Goal: Task Accomplishment & Management: Use online tool/utility

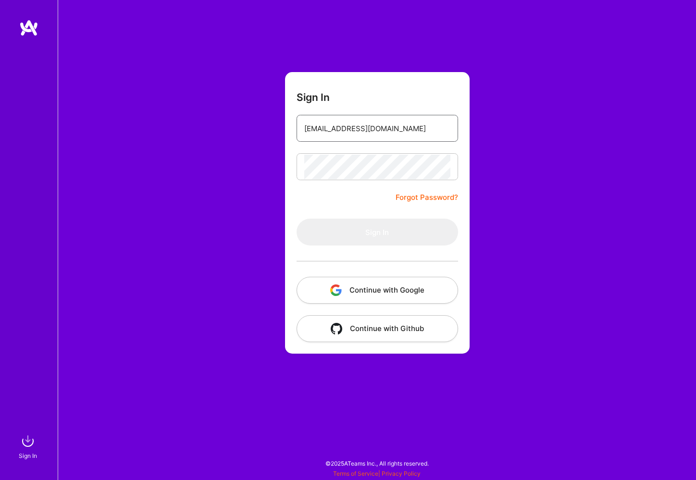
type input "[EMAIL_ADDRESS][DOMAIN_NAME]"
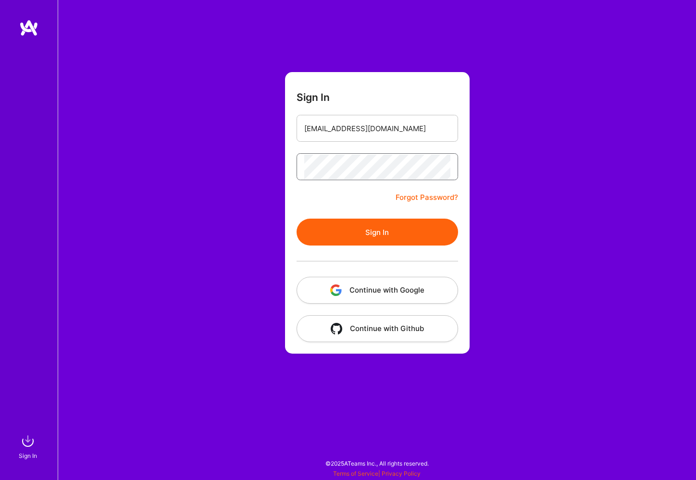
click at [377, 232] on button "Sign In" at bounding box center [378, 232] width 162 height 27
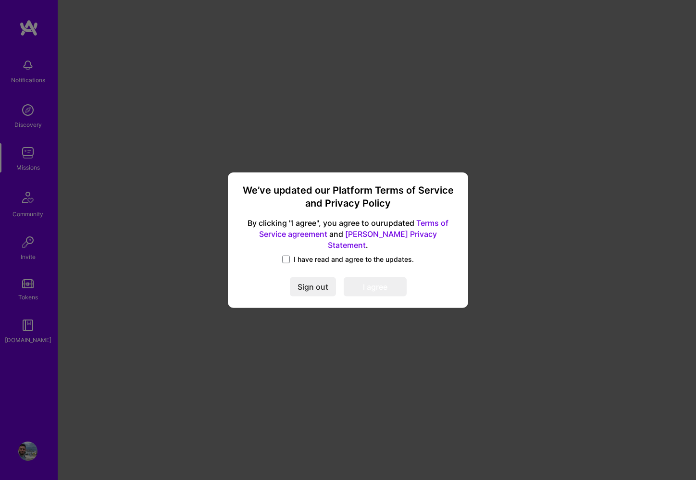
click at [293, 255] on label "I have read and agree to the updates." at bounding box center [348, 260] width 132 height 10
click at [0, 0] on input "I have read and agree to the updates." at bounding box center [0, 0] width 0 height 0
click at [379, 283] on button "I agree" at bounding box center [375, 286] width 63 height 19
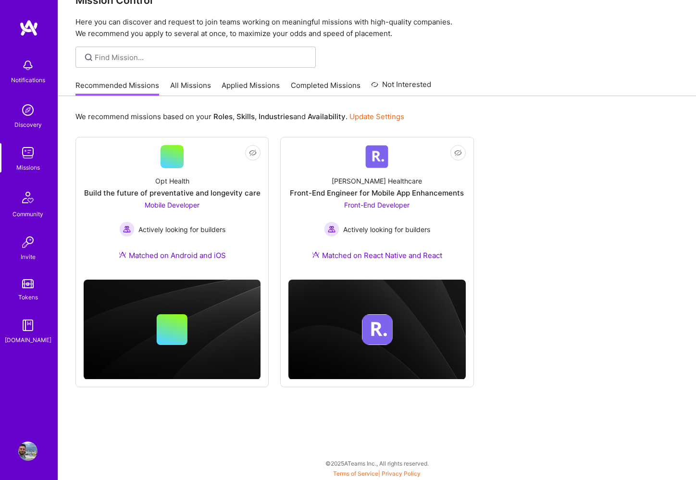
scroll to position [25, 0]
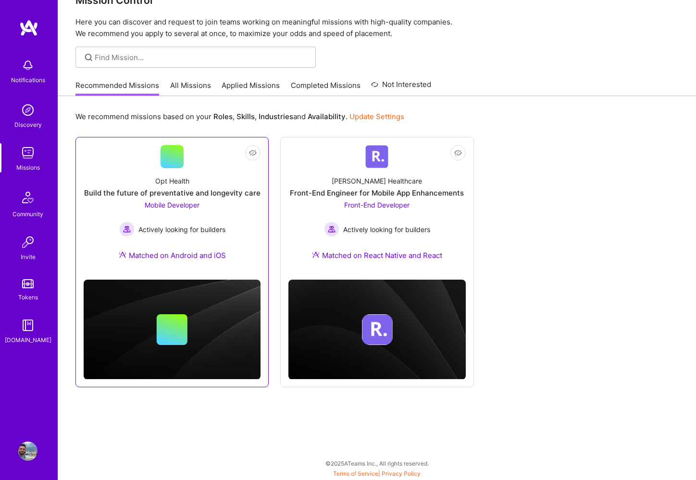
click at [181, 170] on div "Opt Health Build the future of preventative and longevity care Mobile Developer…" at bounding box center [172, 220] width 177 height 104
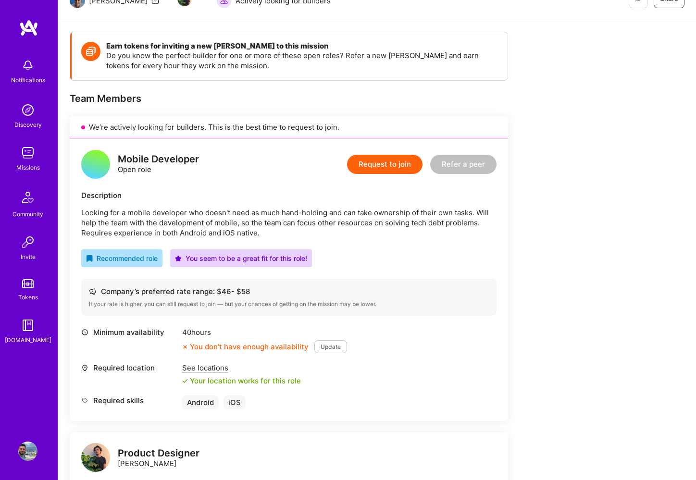
scroll to position [109, 0]
click at [198, 366] on div "See locations" at bounding box center [241, 368] width 119 height 10
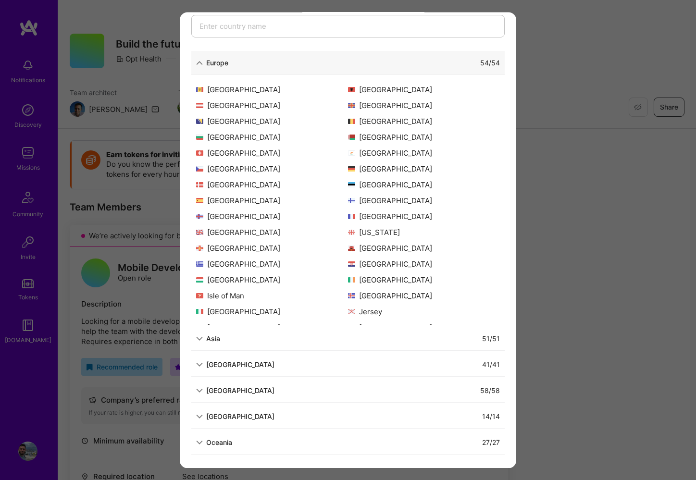
scroll to position [0, 0]
click at [576, 192] on div "Allowed Locations The locations that client marked as required will show up her…" at bounding box center [348, 240] width 696 height 480
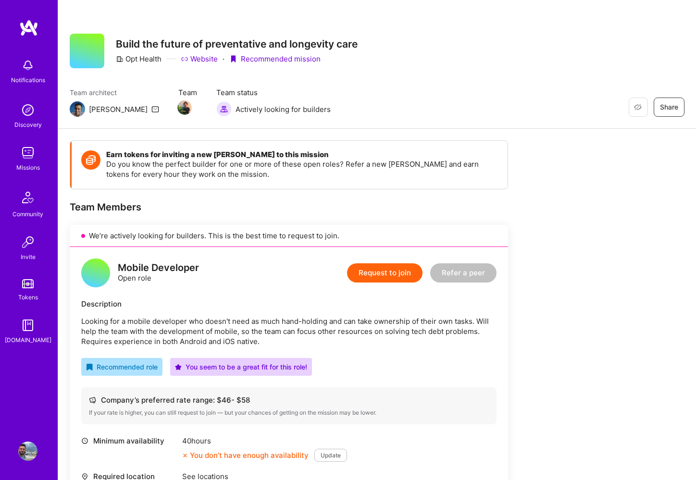
click at [26, 26] on img at bounding box center [28, 27] width 19 height 17
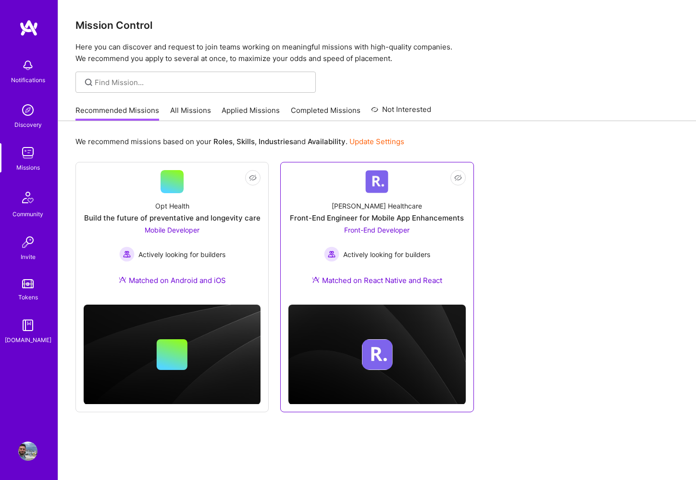
click at [335, 216] on div "Front-End Engineer for Mobile App Enhancements" at bounding box center [377, 218] width 174 height 10
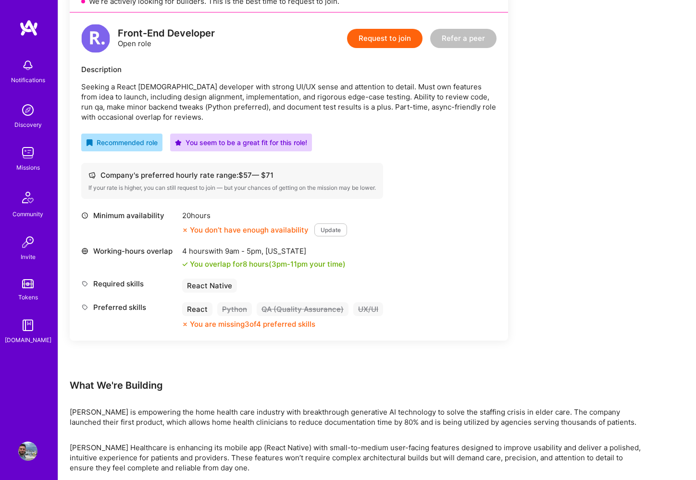
scroll to position [234, 0]
click at [320, 230] on button "Update" at bounding box center [330, 230] width 33 height 13
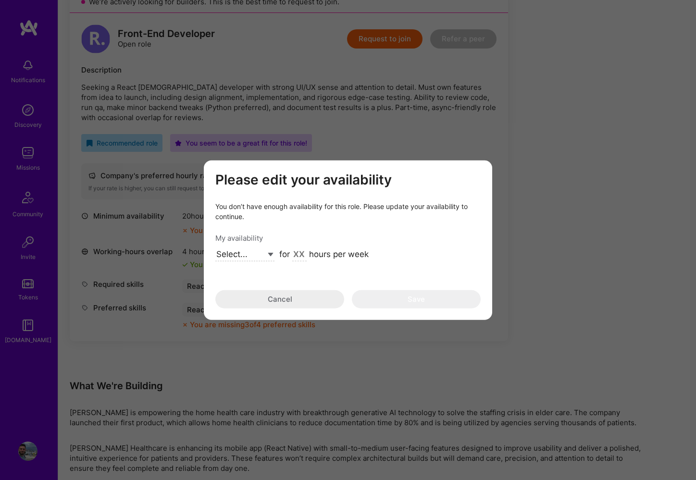
select select "Right Now"
click at [303, 252] on input "modal" at bounding box center [299, 255] width 14 height 13
type input "20"
click at [386, 300] on button "Save" at bounding box center [416, 299] width 129 height 18
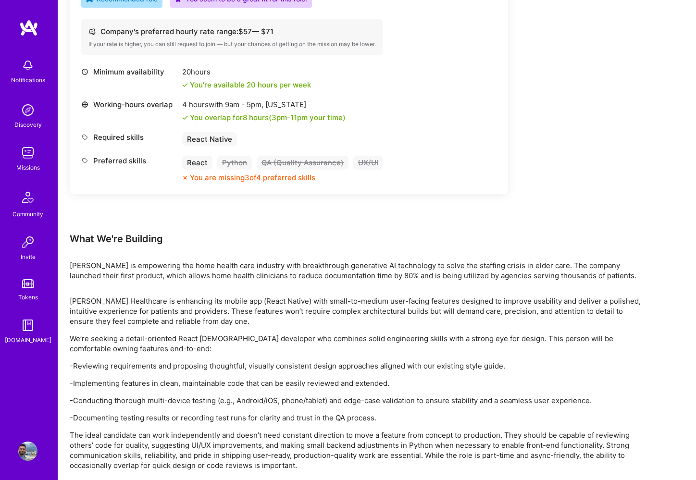
scroll to position [350, 0]
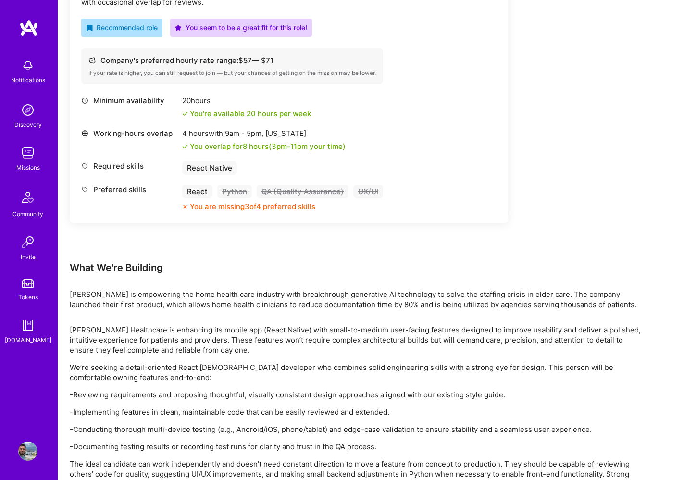
click at [26, 30] on img at bounding box center [28, 27] width 19 height 17
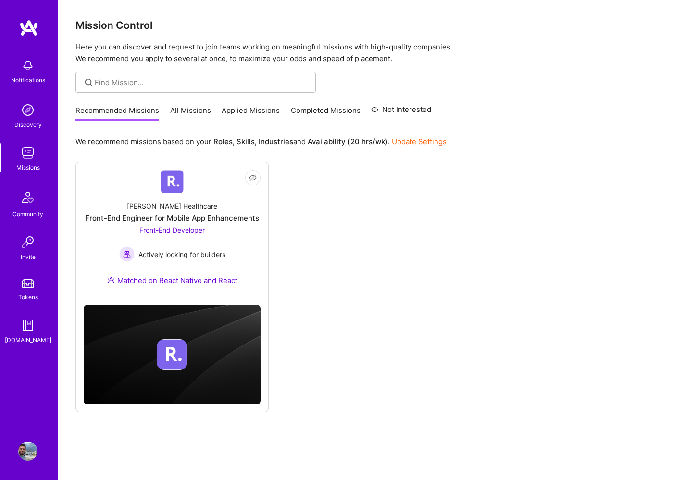
click at [33, 66] on img at bounding box center [27, 65] width 19 height 19
click at [370, 249] on div "Notifications Discovery Missions Community Invite Tokens [DOMAIN_NAME] Profile …" at bounding box center [348, 250] width 696 height 501
click at [178, 118] on link "All Missions" at bounding box center [190, 113] width 41 height 16
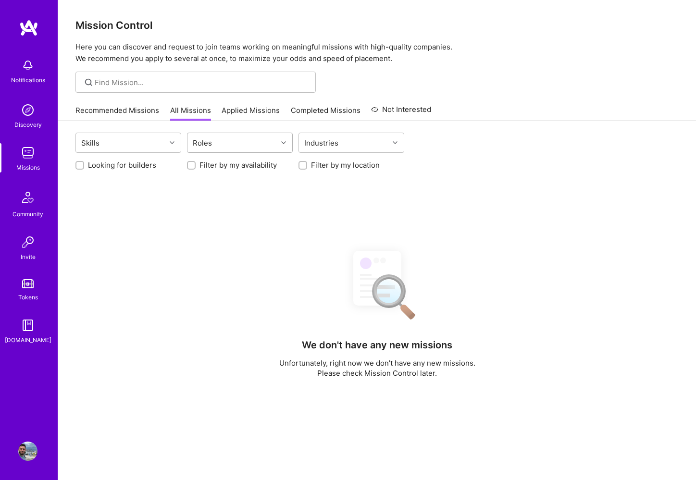
click at [215, 141] on input "text" at bounding box center [215, 143] width 1 height 10
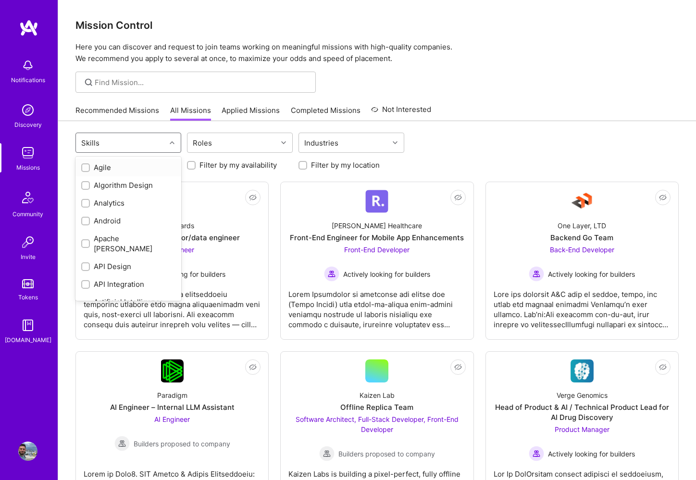
click at [150, 136] on div "Skills" at bounding box center [121, 142] width 90 height 19
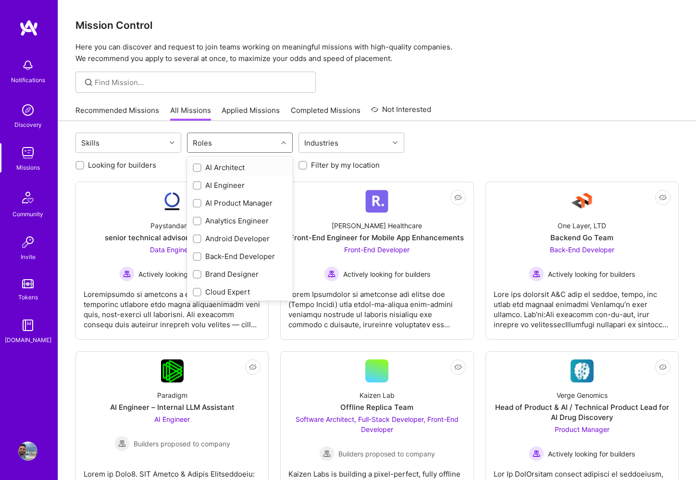
click at [222, 149] on div "Roles" at bounding box center [233, 142] width 90 height 19
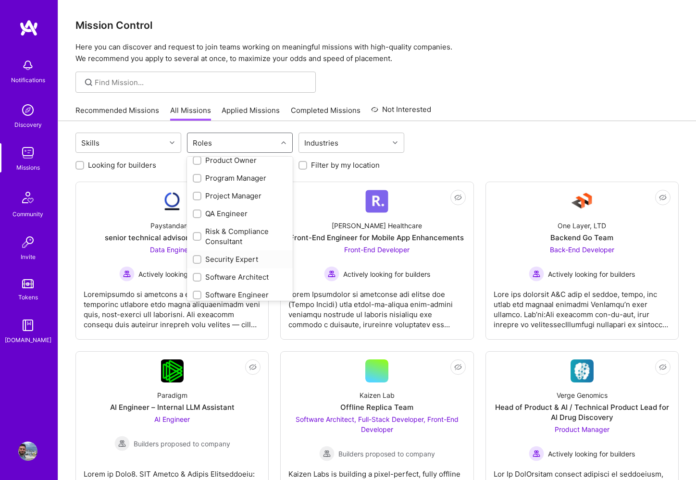
scroll to position [490, 0]
click at [198, 213] on input "checkbox" at bounding box center [198, 214] width 7 height 7
checkbox input "true"
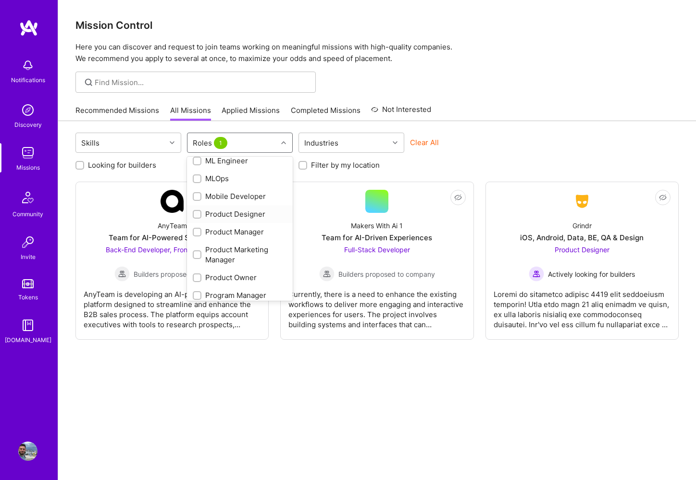
scroll to position [387, 0]
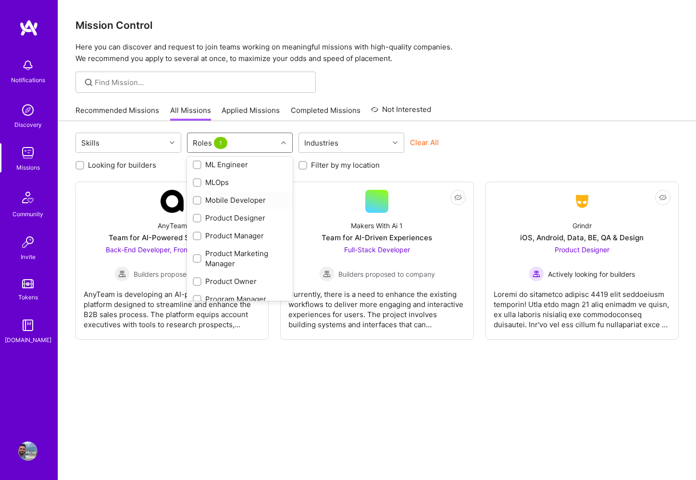
click at [195, 201] on input "checkbox" at bounding box center [198, 201] width 7 height 7
checkbox input "true"
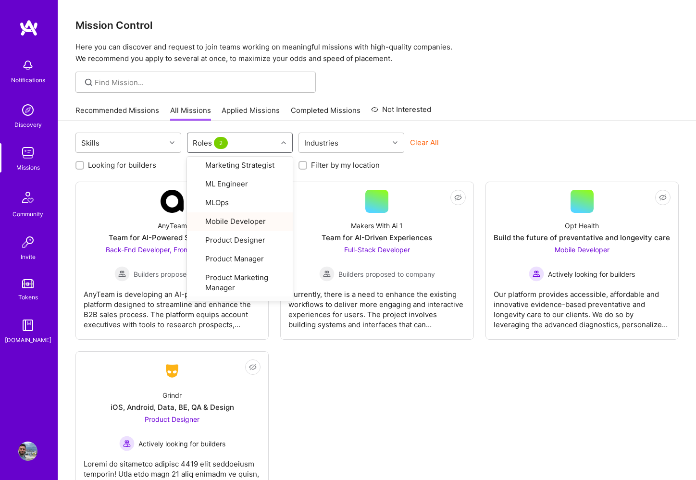
click at [351, 393] on div "Not Interested AnyTeam Team for AI-Powered Sales Platform Back-End Developer, F…" at bounding box center [376, 346] width 603 height 328
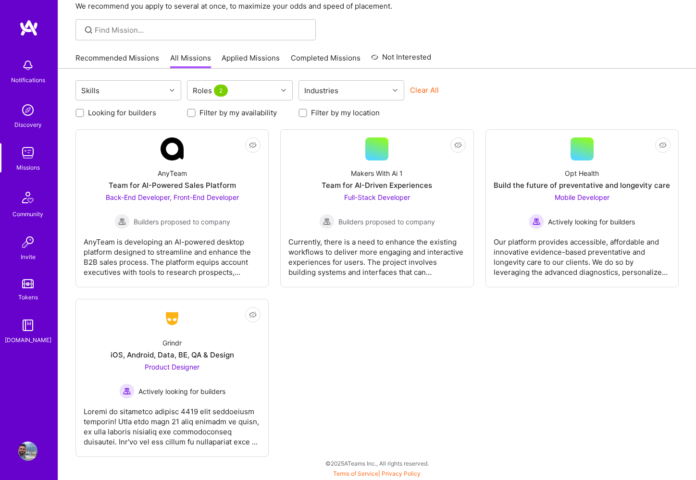
scroll to position [52, 0]
click at [519, 188] on div "Build the future of preventative and longevity care" at bounding box center [582, 185] width 176 height 10
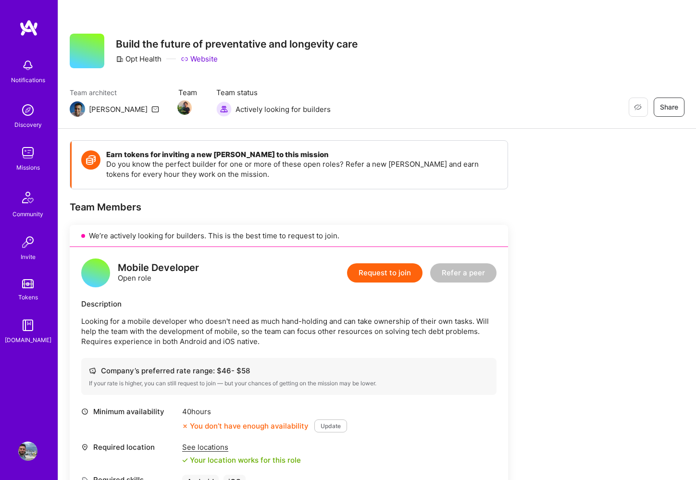
click at [32, 32] on img at bounding box center [28, 27] width 19 height 17
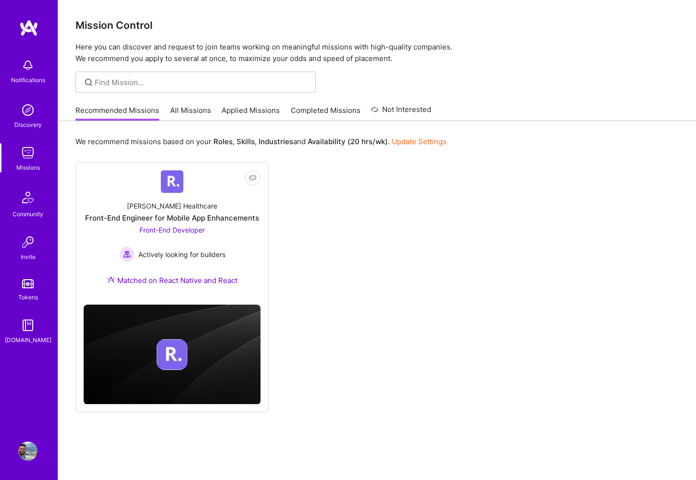
click at [34, 28] on img at bounding box center [28, 27] width 19 height 17
